Goal: Find specific page/section: Find specific page/section

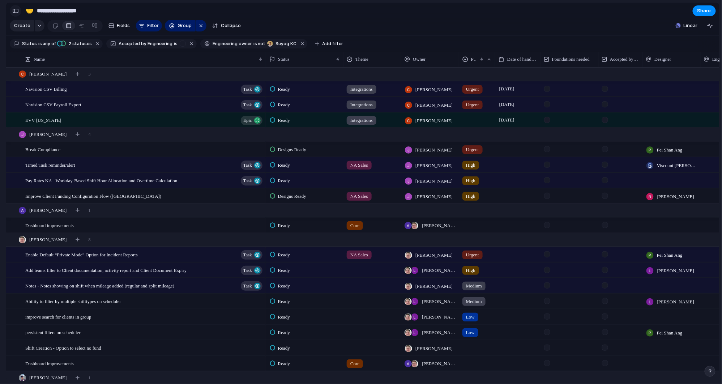
click at [14, 11] on div "button" at bounding box center [15, 10] width 7 height 5
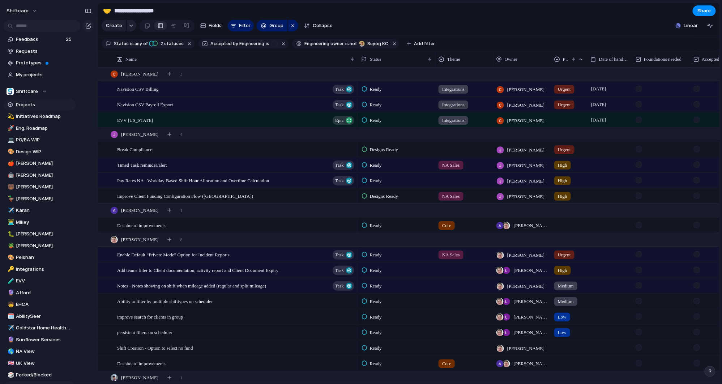
click at [40, 108] on link "Projects" at bounding box center [40, 104] width 72 height 11
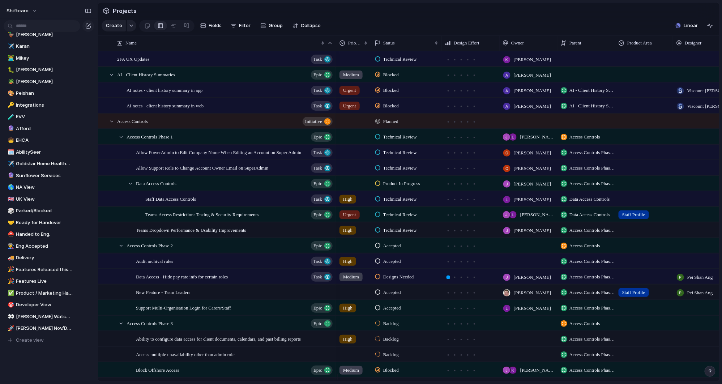
scroll to position [167, 0]
click at [38, 306] on link "🎯 Developer View" at bounding box center [40, 302] width 72 height 11
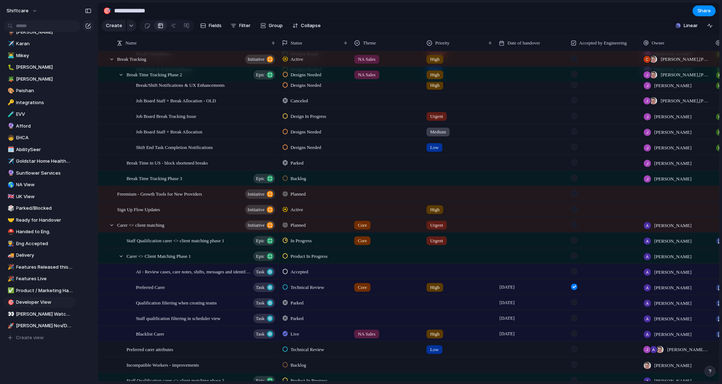
scroll to position [934, 0]
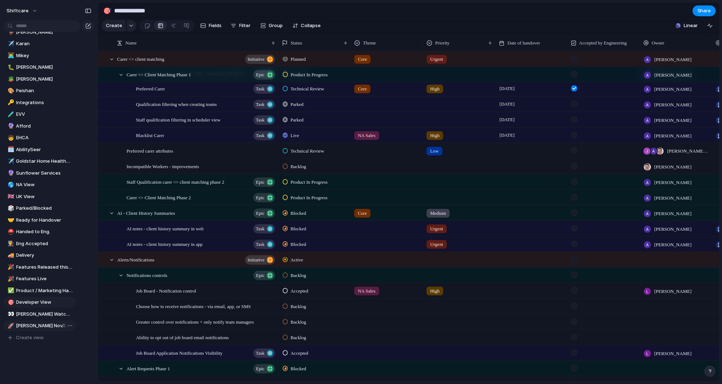
click at [33, 327] on span "[PERSON_NAME] Nov/Dec List" at bounding box center [44, 325] width 57 height 7
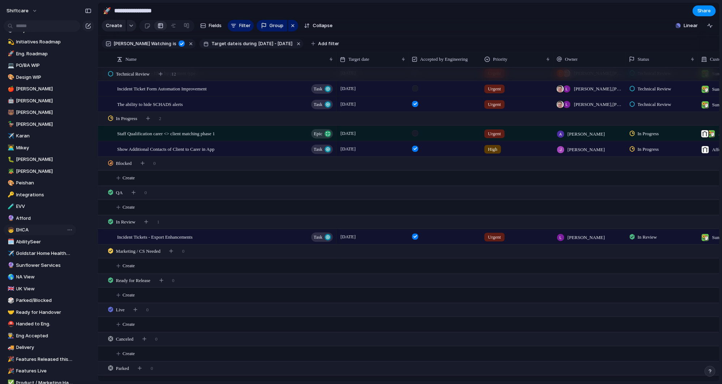
scroll to position [30, 0]
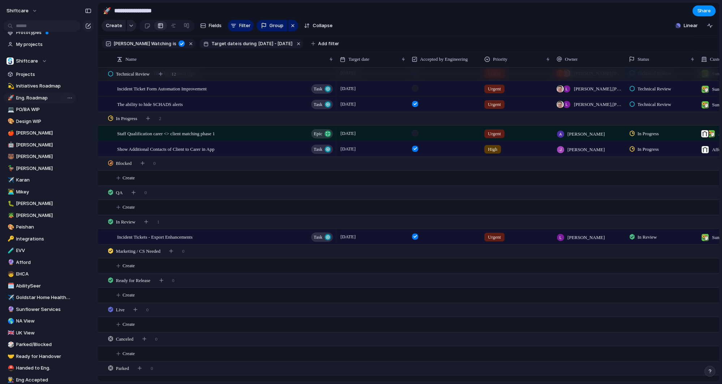
click at [41, 96] on span "Eng. Roadmap" at bounding box center [44, 97] width 57 height 7
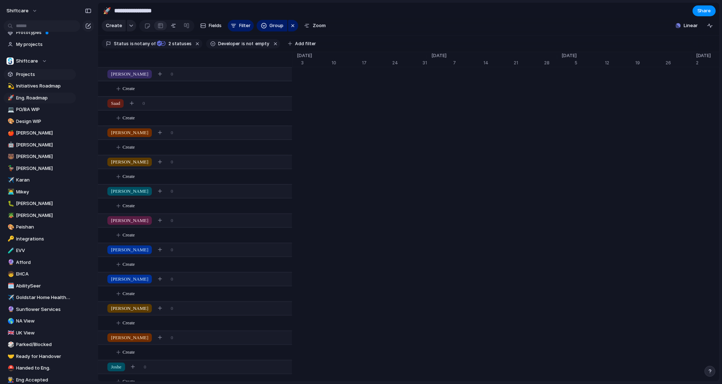
type input "**********"
click at [36, 77] on span "Projects" at bounding box center [44, 74] width 57 height 7
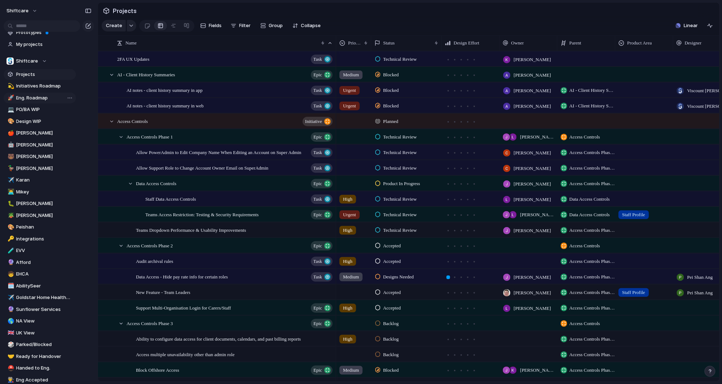
click at [38, 101] on link "🚀 Eng. Roadmap" at bounding box center [40, 98] width 72 height 11
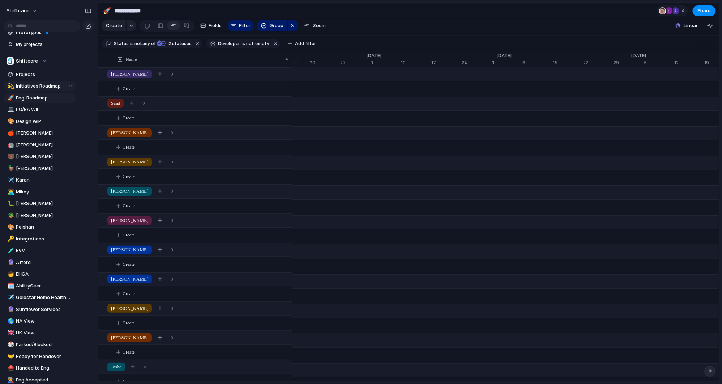
scroll to position [0, 4818]
click at [42, 84] on span "Initiatives Roadmap" at bounding box center [44, 85] width 57 height 7
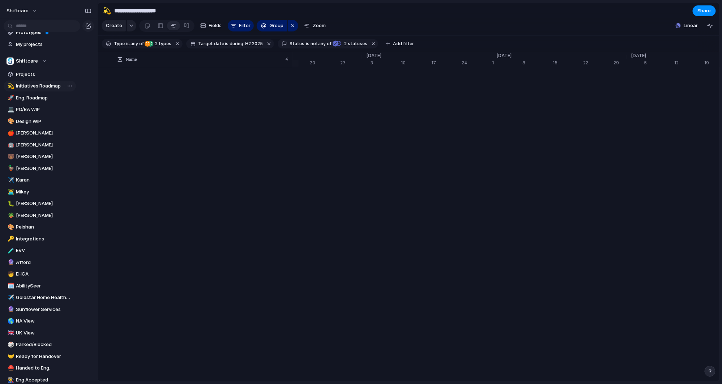
type input "**********"
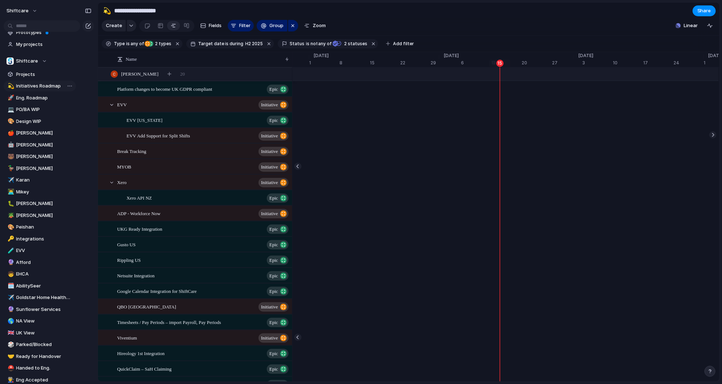
scroll to position [0, 4606]
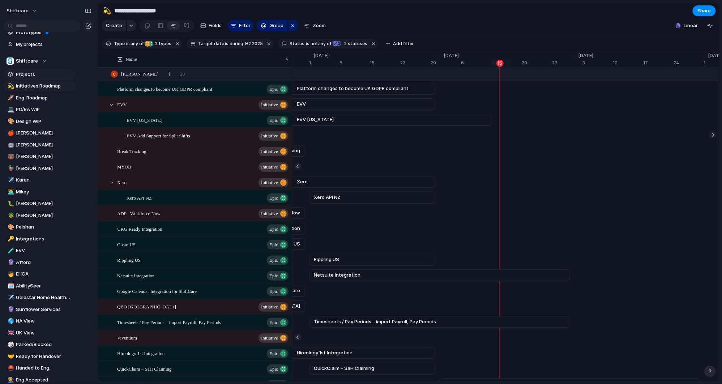
click at [36, 74] on span "Projects" at bounding box center [44, 74] width 57 height 7
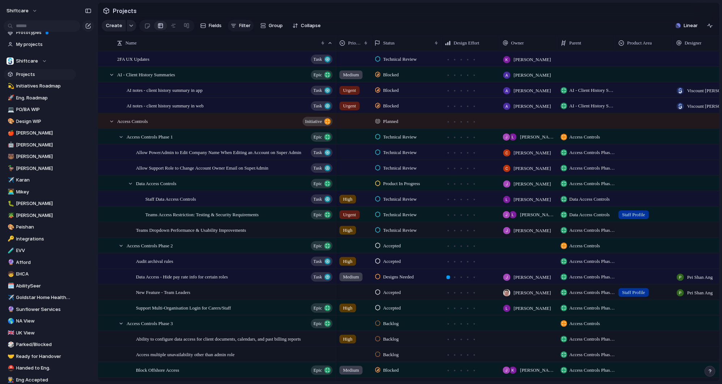
click at [242, 27] on span "Filter" at bounding box center [245, 25] width 12 height 7
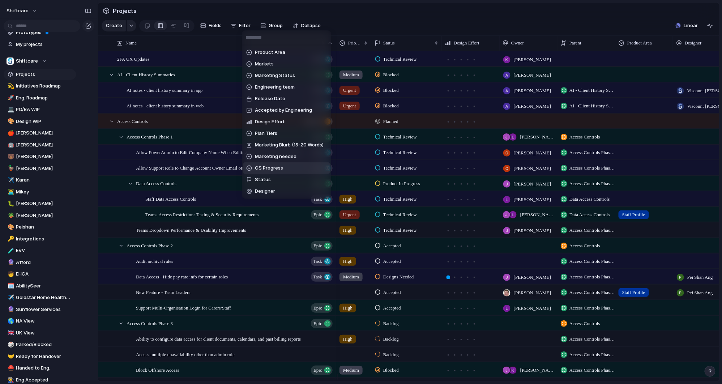
scroll to position [70, 0]
click at [258, 177] on span "Status" at bounding box center [263, 179] width 16 height 7
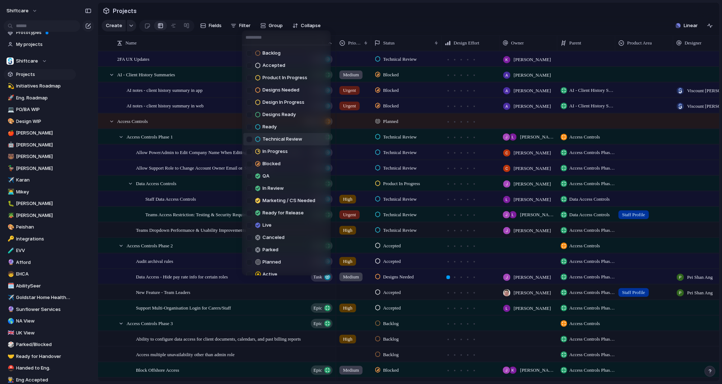
click at [275, 140] on span "Technical Review" at bounding box center [282, 139] width 40 height 7
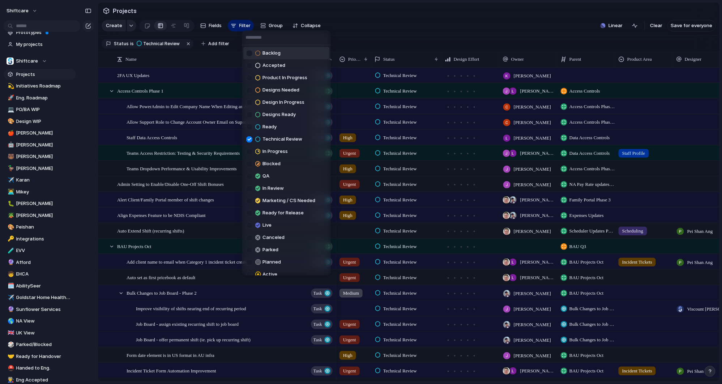
click at [346, 22] on div "Backlog Accepted Product In Progress Designs Needed Design In Progress Designs …" at bounding box center [361, 192] width 722 height 384
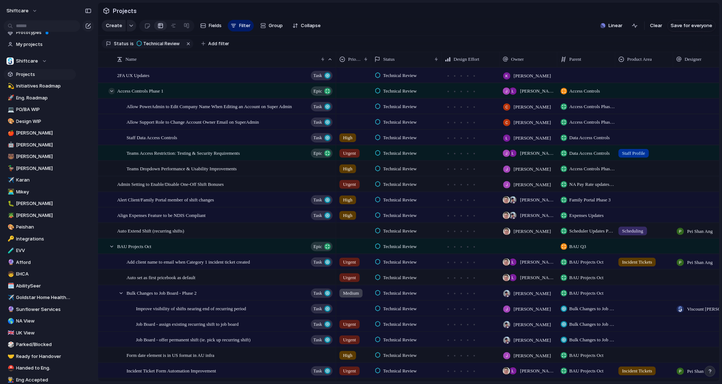
click at [111, 94] on div at bounding box center [111, 91] width 7 height 7
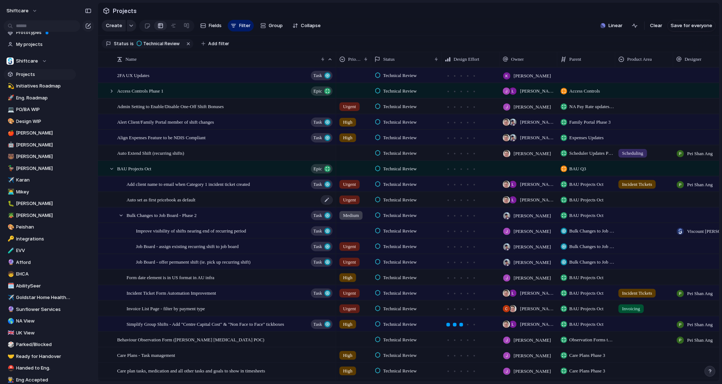
scroll to position [37, 0]
